Goal: Task Accomplishment & Management: Complete application form

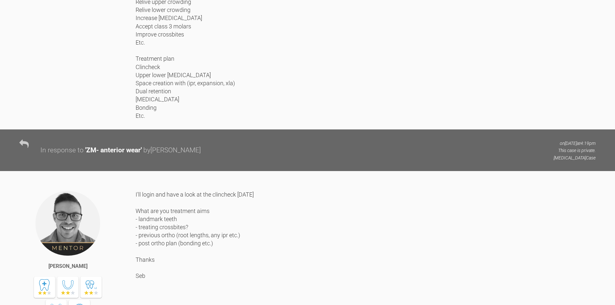
scroll to position [1226, 0]
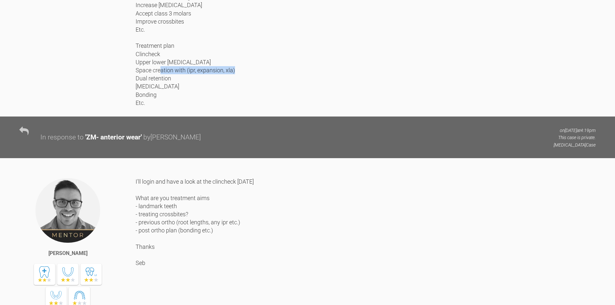
drag, startPoint x: 163, startPoint y: 192, endPoint x: 137, endPoint y: 179, distance: 29.0
copy div "Dual retention [MEDICAL_DATA] Bonding"
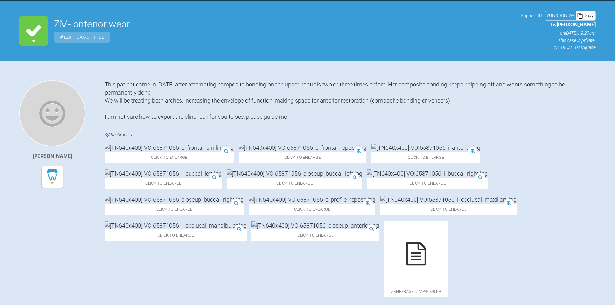
scroll to position [0, 0]
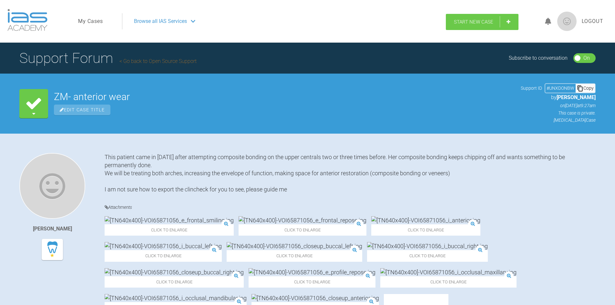
click at [484, 28] on link "Start New Case" at bounding box center [482, 22] width 73 height 16
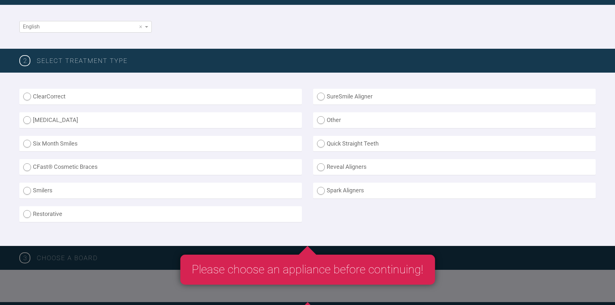
scroll to position [129, 0]
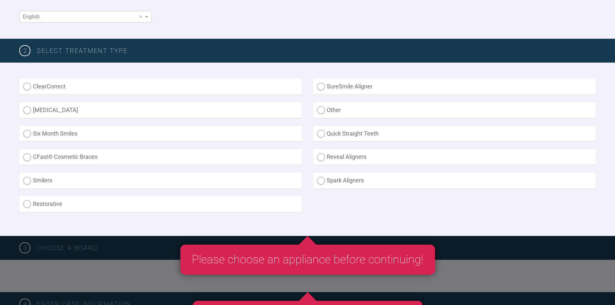
click at [32, 111] on label "[MEDICAL_DATA]" at bounding box center [160, 110] width 282 height 16
radio input "true"
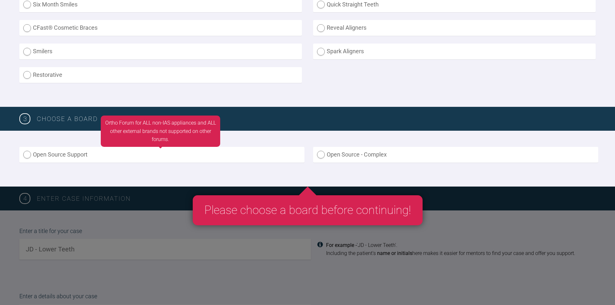
click at [96, 150] on label "Open Source Support" at bounding box center [161, 155] width 285 height 16
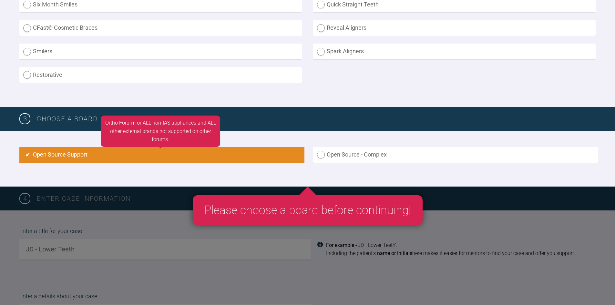
radio input "true"
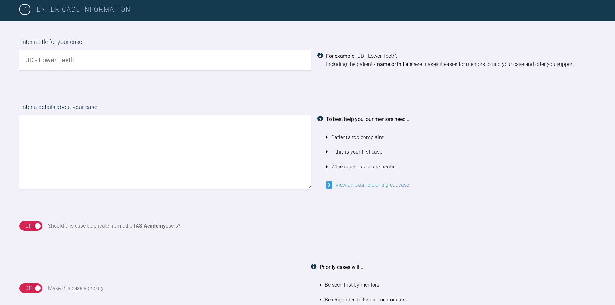
scroll to position [503, 0]
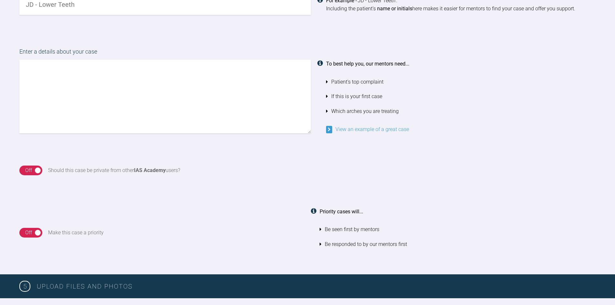
click at [122, 107] on textarea at bounding box center [164, 97] width 291 height 74
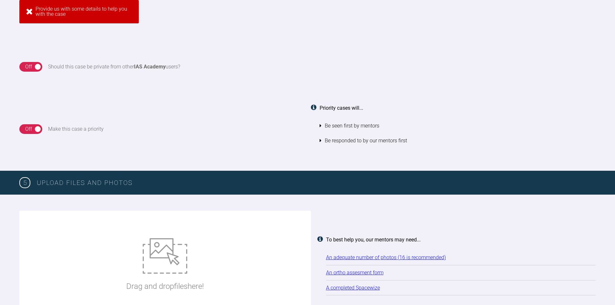
click at [34, 68] on div "On Off" at bounding box center [30, 67] width 23 height 10
click at [30, 125] on div "Off" at bounding box center [28, 129] width 7 height 8
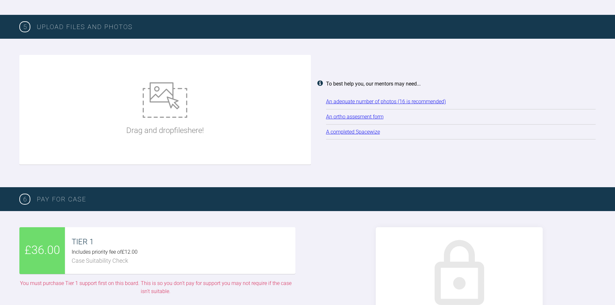
scroll to position [804, 0]
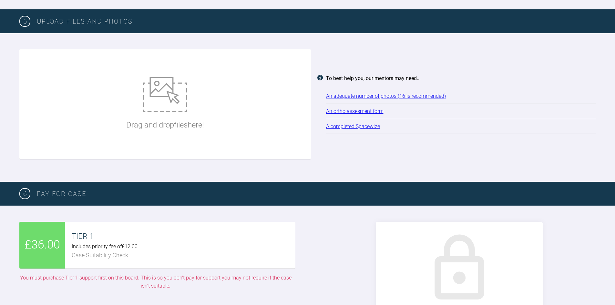
click at [136, 116] on div "Drag and drop files here!" at bounding box center [164, 104] width 77 height 97
type input "C:\fakepath\[TN640x400]-VOI70309515_i_anterior.jpg"
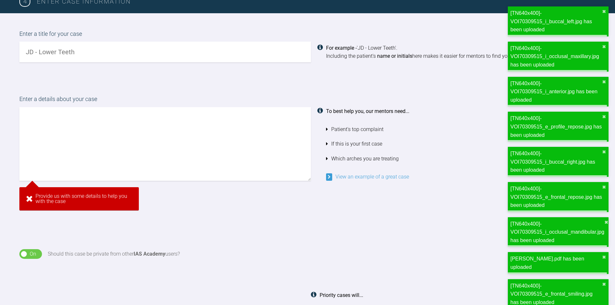
scroll to position [449, 0]
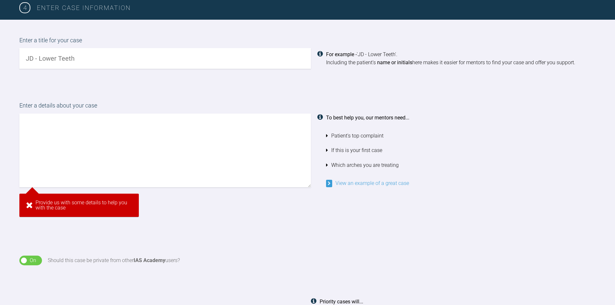
click at [161, 142] on textarea at bounding box center [164, 151] width 291 height 74
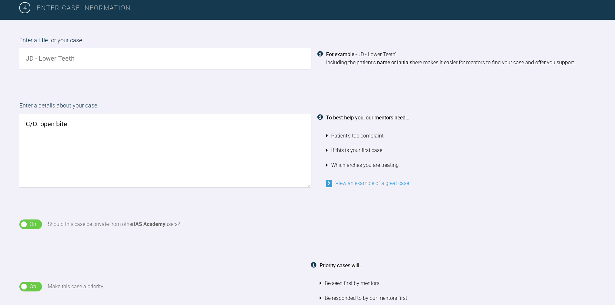
type textarea "C/O: open bite"
click at [117, 53] on input "text" at bounding box center [164, 58] width 291 height 21
type input "LR- openbite"
click at [92, 127] on textarea "C/O: open bite" at bounding box center [164, 151] width 291 height 74
drag, startPoint x: 223, startPoint y: 123, endPoint x: 69, endPoint y: 123, distance: 154.2
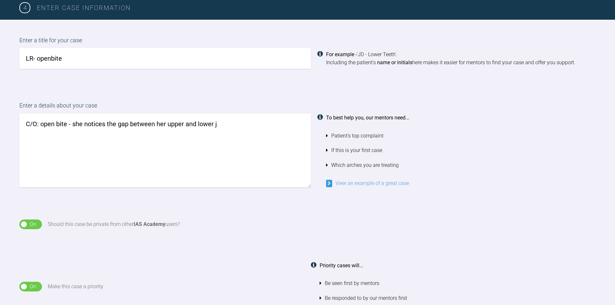
click at [69, 123] on textarea "C/O: open bite - she notices the gap between her upper and lower j" at bounding box center [164, 151] width 291 height 74
click at [131, 126] on textarea "C/O: open bite [EMAIL_ADDRESS][DOMAIN_NAME] Mshakel2003!" at bounding box center [164, 151] width 291 height 74
click at [122, 147] on textarea "C/O: open bite [EMAIL_ADDRESS][DOMAIN_NAME] Mshakel2003!" at bounding box center [164, 151] width 291 height 74
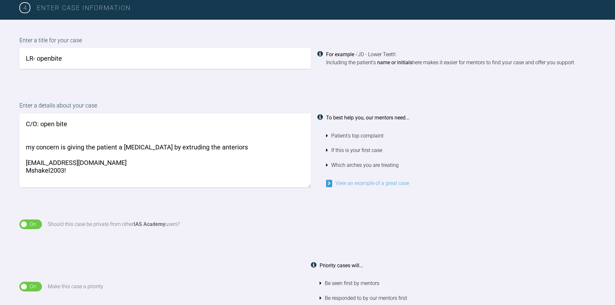
type textarea "C/O: open bite my concern is giving the patient a [MEDICAL_DATA] by extruding t…"
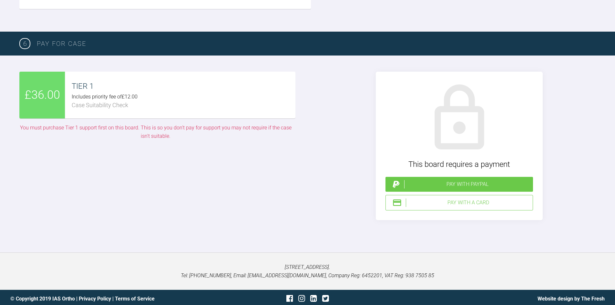
scroll to position [1105, 0]
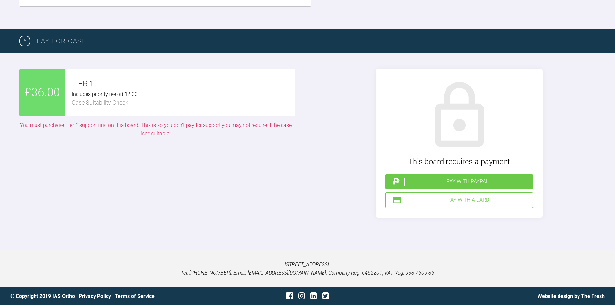
click at [475, 200] on div "Pay with a Card" at bounding box center [468, 200] width 124 height 8
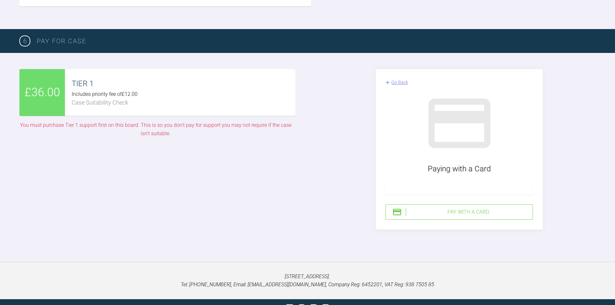
click at [468, 191] on iframe at bounding box center [458, 188] width 139 height 6
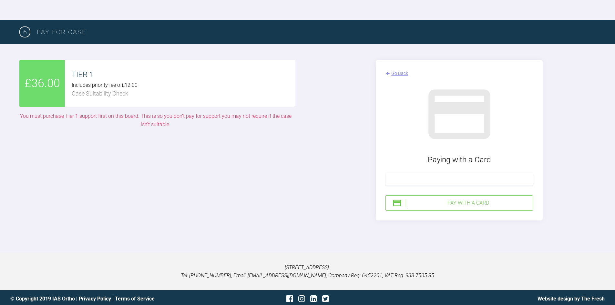
scroll to position [1117, 0]
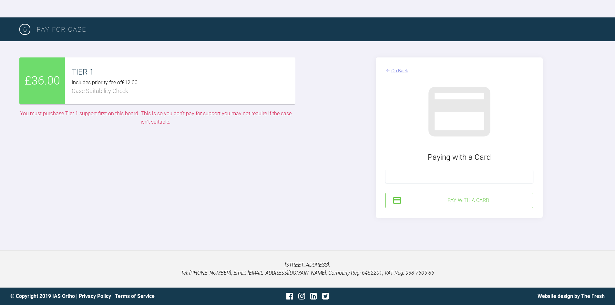
click at [455, 203] on div "Pay with a Card" at bounding box center [468, 200] width 124 height 8
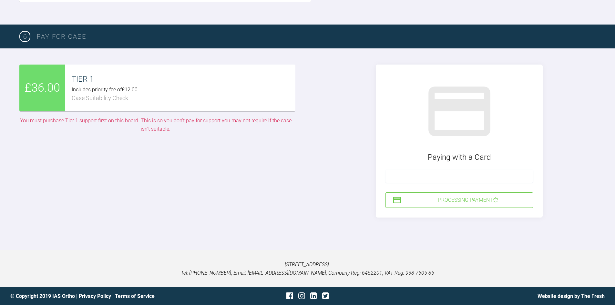
scroll to position [1110, 0]
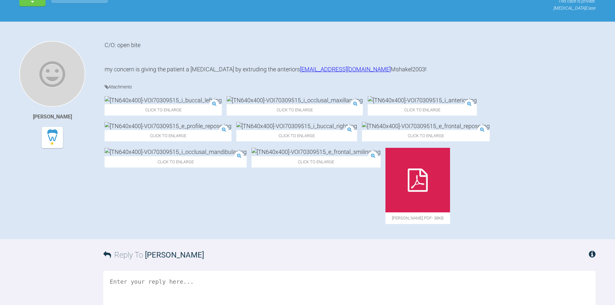
scroll to position [129, 0]
